Goal: Navigation & Orientation: Find specific page/section

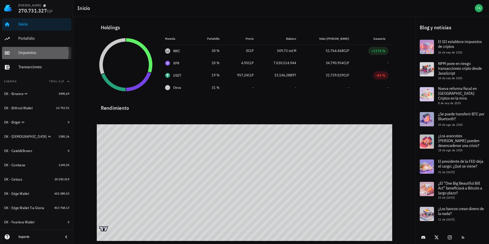
click at [36, 48] on div "Impuestos" at bounding box center [43, 52] width 51 height 11
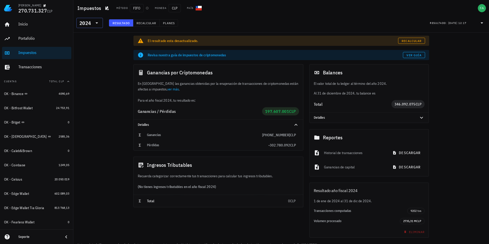
click at [87, 23] on div "2024" at bounding box center [84, 23] width 11 height 5
click at [88, 35] on div "2025" at bounding box center [89, 36] width 18 height 4
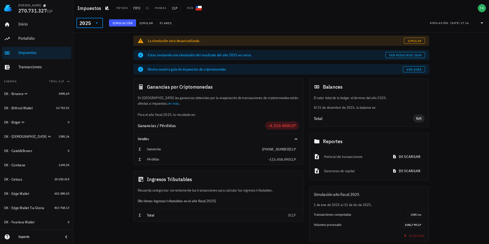
click at [93, 26] on div at bounding box center [96, 23] width 7 height 6
click at [92, 48] on div "2024" at bounding box center [89, 46] width 18 height 4
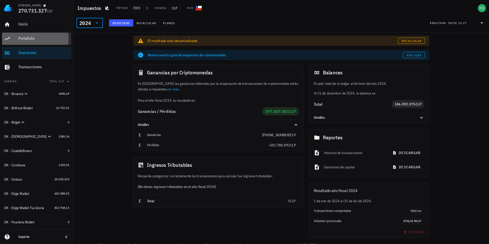
click at [51, 43] on div "Portafolio" at bounding box center [43, 38] width 51 height 11
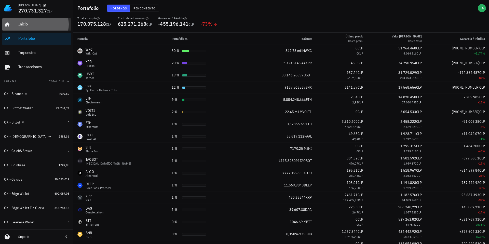
click at [49, 25] on div "Inicio" at bounding box center [43, 24] width 51 height 5
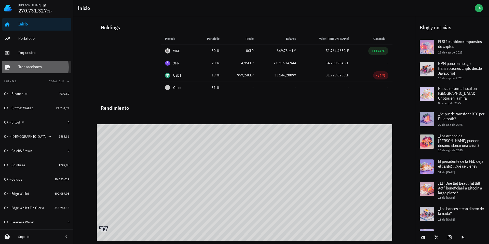
click at [38, 67] on div "Transacciones" at bounding box center [43, 66] width 51 height 5
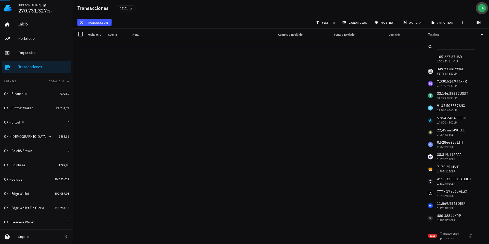
click at [479, 7] on div "avatar" at bounding box center [481, 8] width 8 height 8
click at [480, 12] on button "button" at bounding box center [481, 8] width 12 height 12
click at [480, 10] on div "avatar" at bounding box center [481, 8] width 8 height 8
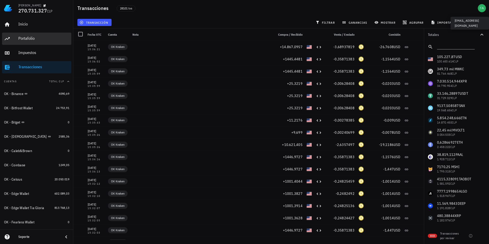
click at [30, 36] on div "Portafolio" at bounding box center [43, 38] width 51 height 5
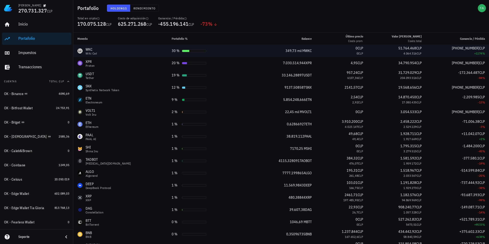
click at [202, 52] on div "30 %" at bounding box center [200, 50] width 57 height 5
click at [246, 51] on div "349,73 mil M WKC" at bounding box center [274, 50] width 75 height 5
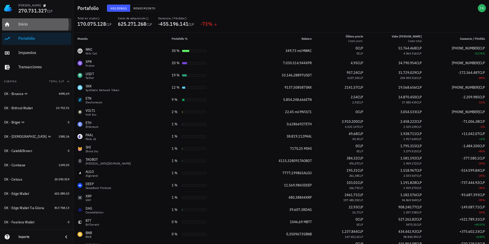
click at [44, 26] on div "Inicio" at bounding box center [43, 24] width 51 height 5
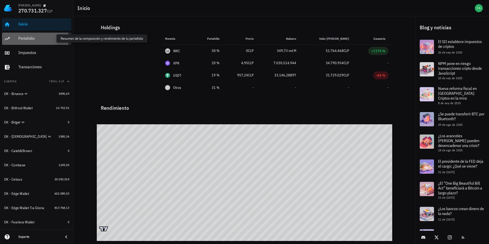
drag, startPoint x: 56, startPoint y: 38, endPoint x: 2, endPoint y: 15, distance: 59.3
click at [56, 38] on div "Portafolio" at bounding box center [43, 38] width 51 height 5
